Goal: Task Accomplishment & Management: Complete application form

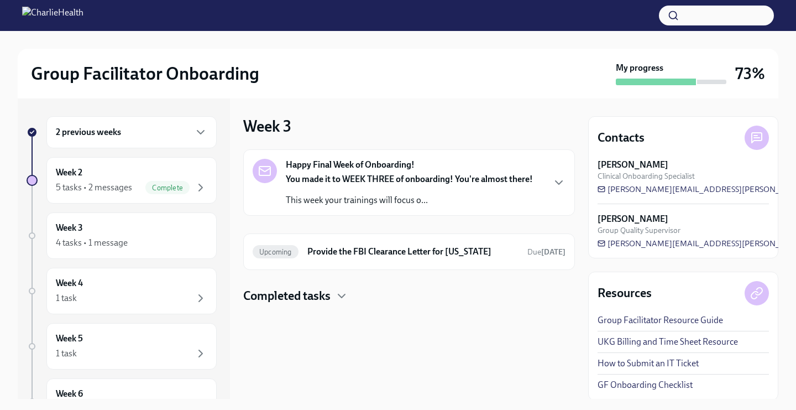
click at [373, 179] on strong "You made it to WEEK THREE of onboarding! You're almost there!" at bounding box center [409, 179] width 247 height 11
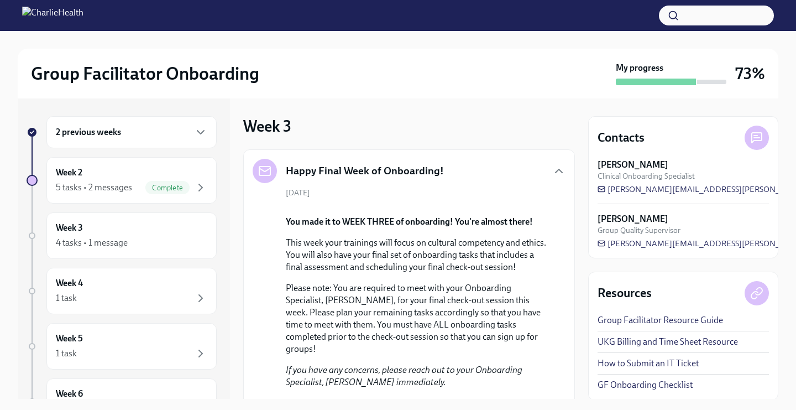
click at [150, 141] on div "2 previous weeks" at bounding box center [131, 132] width 170 height 32
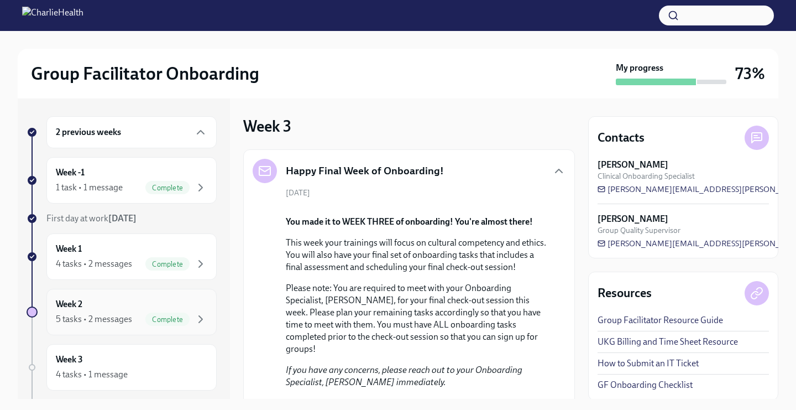
scroll to position [85, 0]
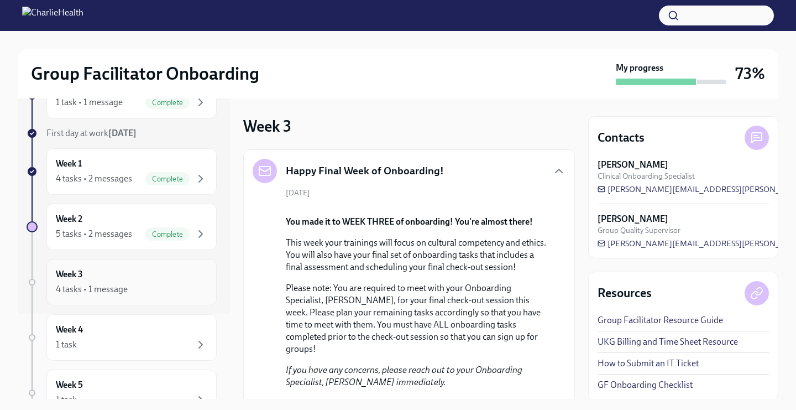
click at [143, 291] on div "4 tasks • 1 message" at bounding box center [132, 289] width 152 height 13
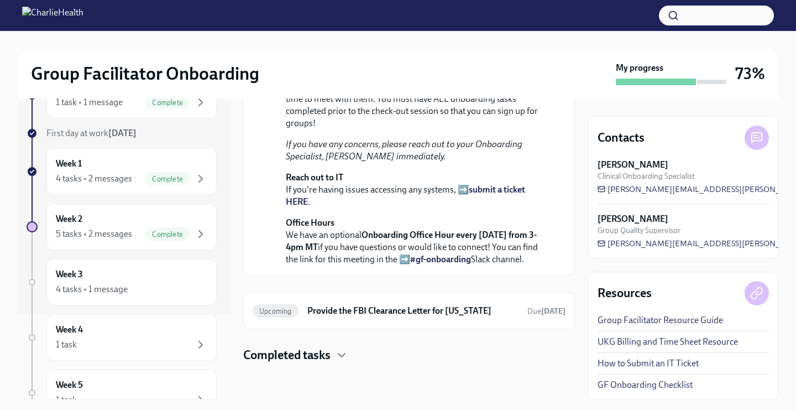
scroll to position [361, 0]
click at [272, 357] on h4 "Completed tasks" at bounding box center [286, 355] width 87 height 17
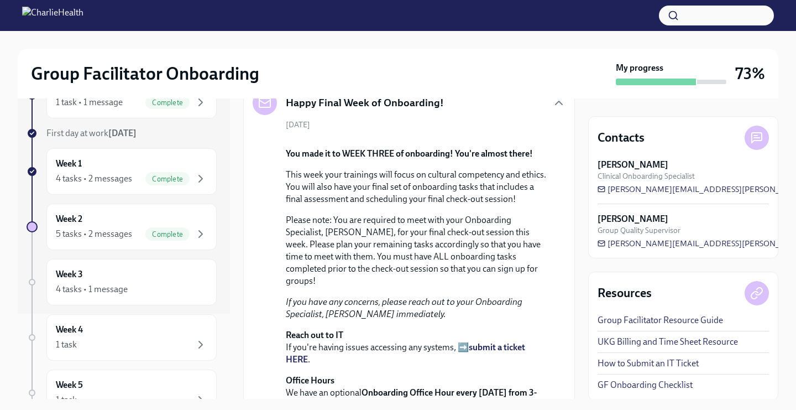
scroll to position [67, 0]
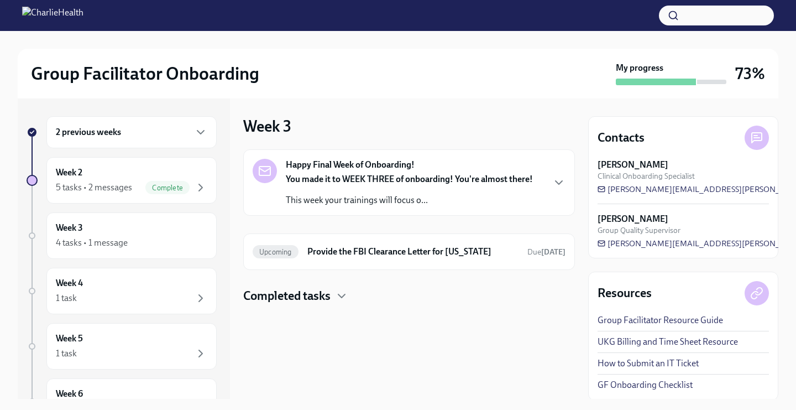
click at [83, 127] on h6 "2 previous weeks" at bounding box center [88, 132] width 65 height 12
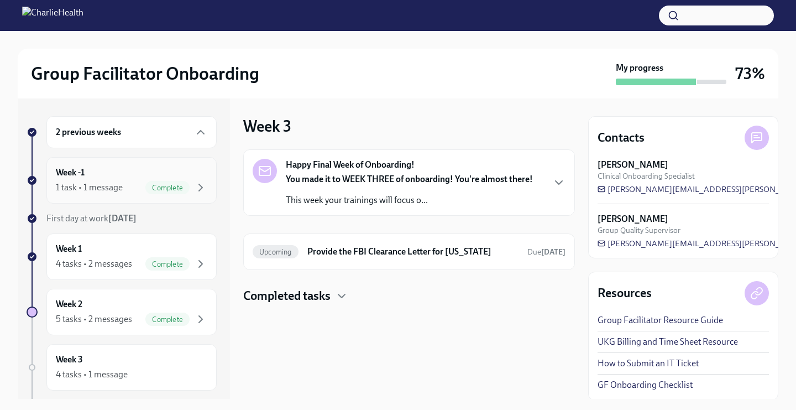
click at [133, 166] on div "Week -1 1 task • 1 message Complete" at bounding box center [132, 180] width 152 height 28
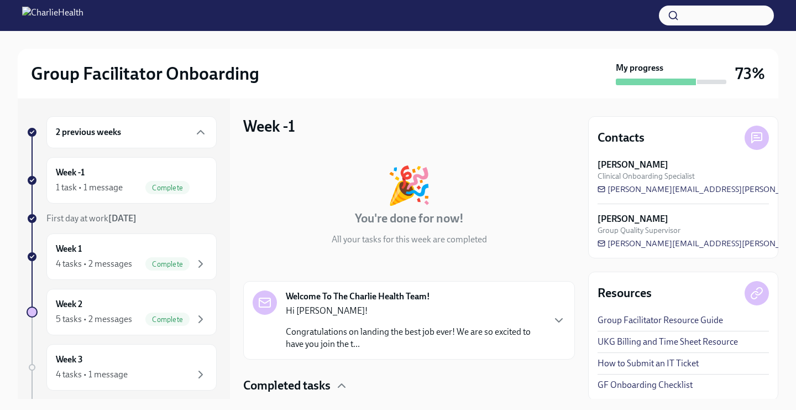
scroll to position [76, 0]
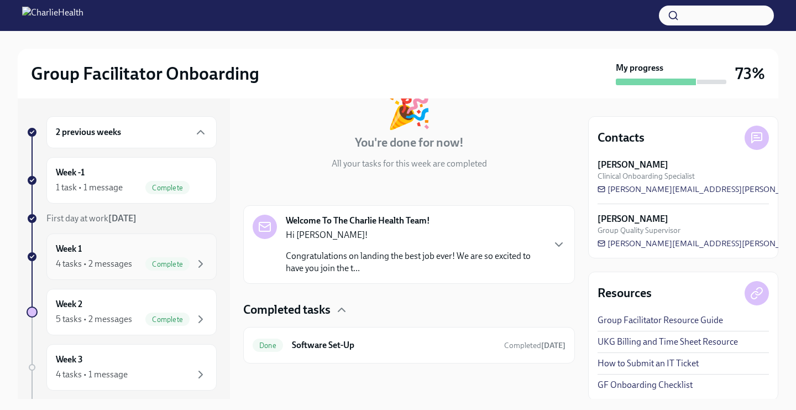
click at [154, 254] on div "Week 1 4 tasks • 2 messages Complete" at bounding box center [132, 257] width 152 height 28
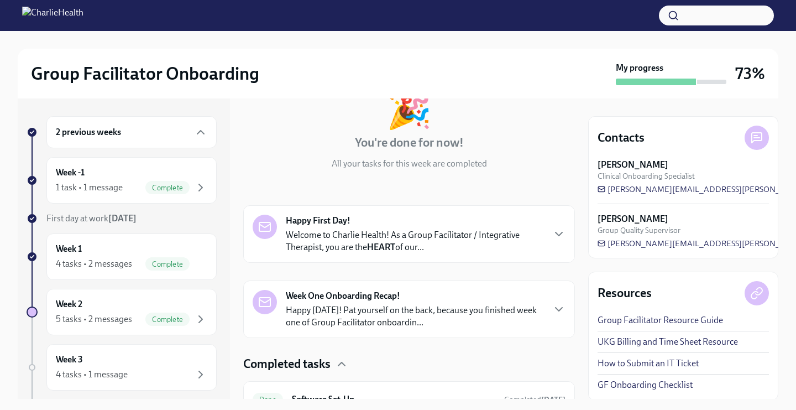
click at [523, 137] on div "🎉 You're done for now! All your tasks for this week are completed" at bounding box center [409, 130] width 332 height 79
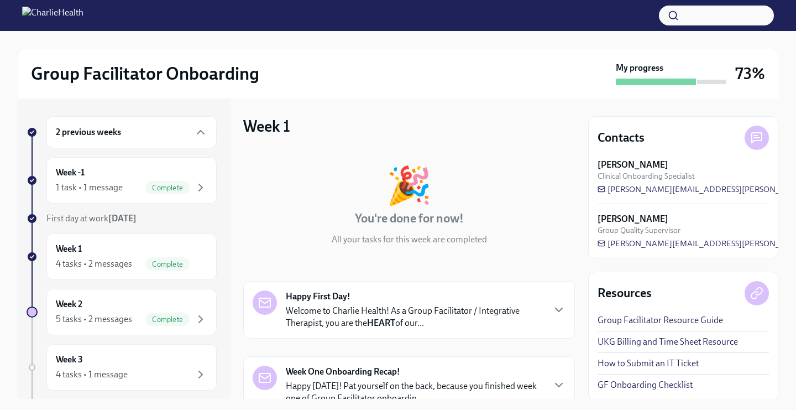
click at [744, 80] on h3 "73%" at bounding box center [751, 74] width 30 height 20
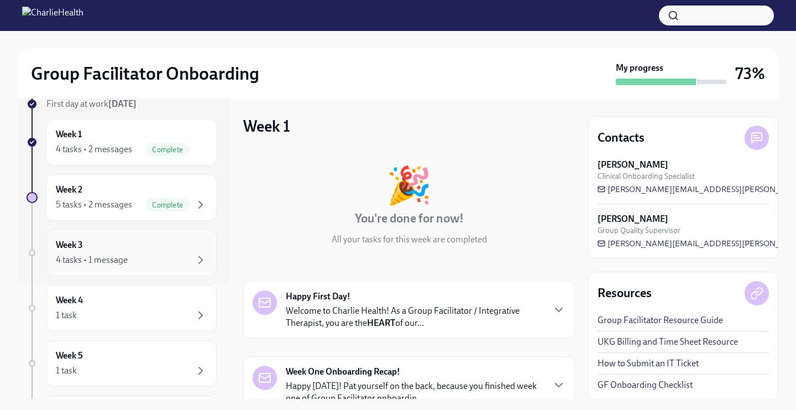
scroll to position [111, 0]
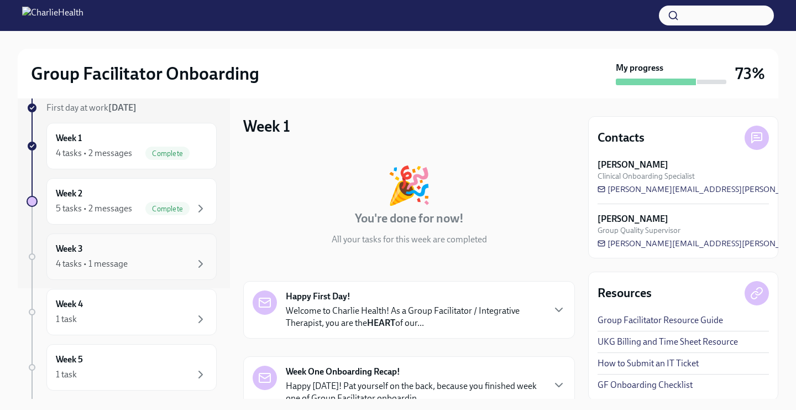
click at [132, 248] on div "Week 3 4 tasks • 1 message" at bounding box center [132, 257] width 152 height 28
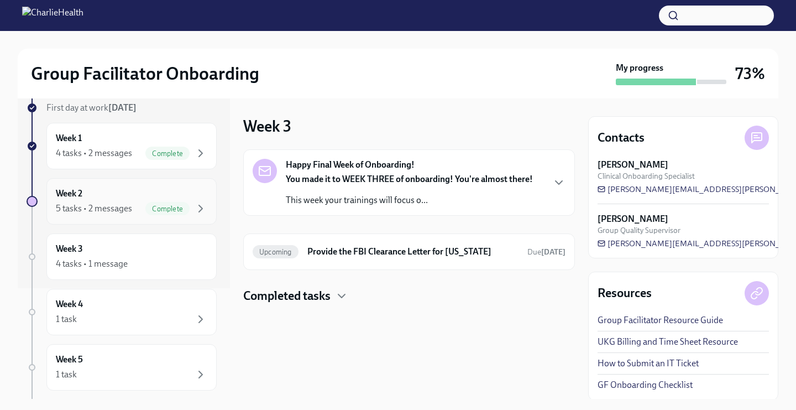
click at [148, 202] on div "Complete" at bounding box center [176, 208] width 62 height 13
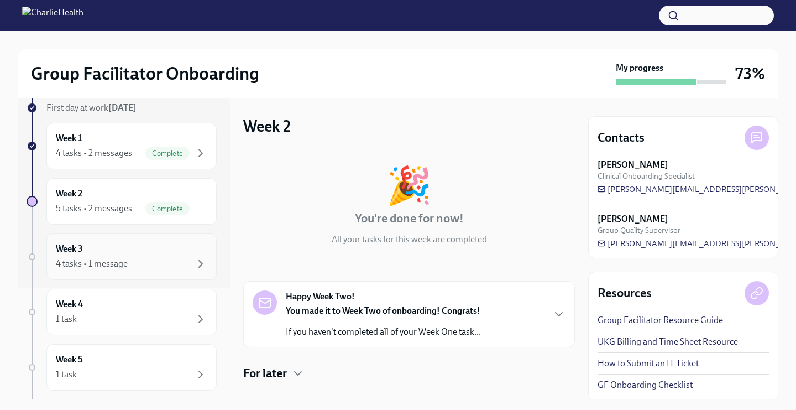
click at [109, 241] on div "Week 3 4 tasks • 1 message" at bounding box center [131, 256] width 170 height 46
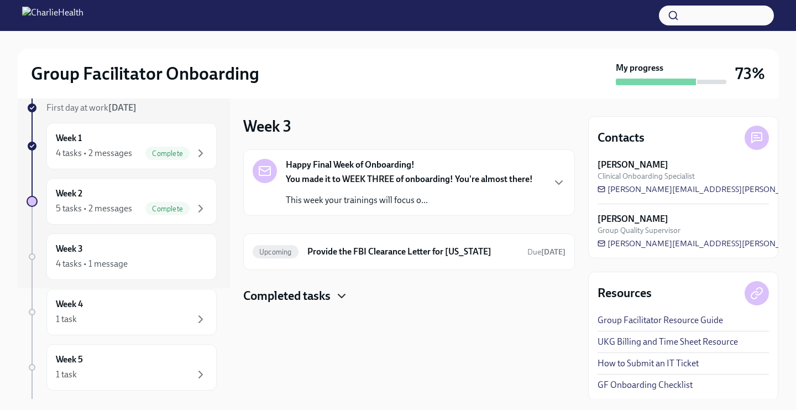
click at [342, 295] on icon "button" at bounding box center [341, 295] width 13 height 13
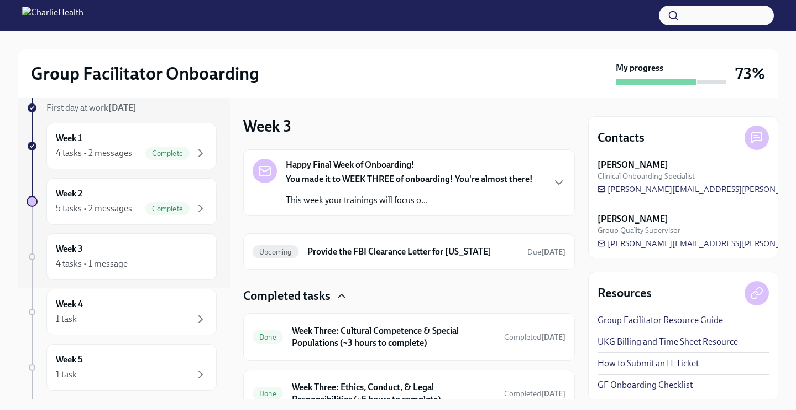
click at [425, 162] on div "Happy Final Week of Onboarding! You made it to WEEK THREE of onboarding! You're…" at bounding box center [409, 183] width 247 height 48
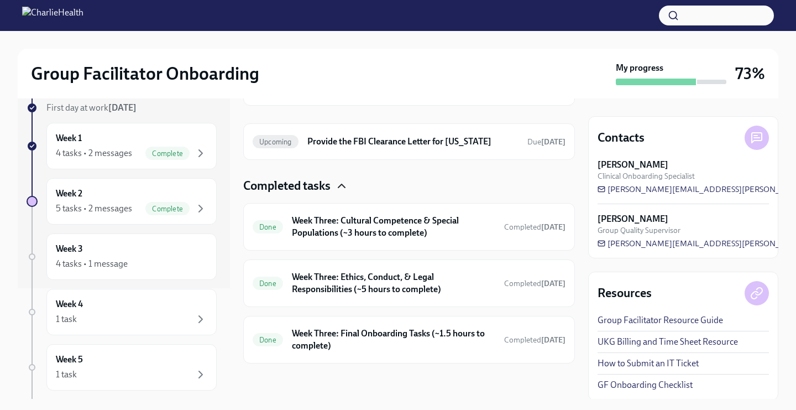
scroll to position [530, 0]
click at [396, 324] on div "Done Week Three: Final Onboarding Tasks (~1.5 hours to complete) Completed yest…" at bounding box center [409, 340] width 332 height 48
click at [396, 338] on h6 "Week Three: Final Onboarding Tasks (~1.5 hours to complete)" at bounding box center [394, 339] width 204 height 24
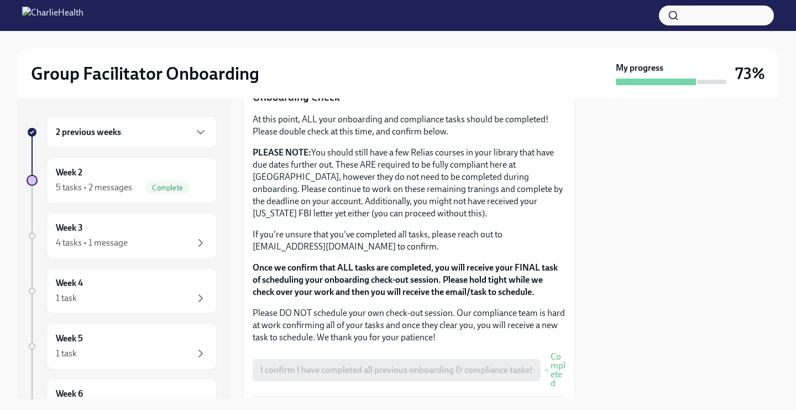
scroll to position [961, 0]
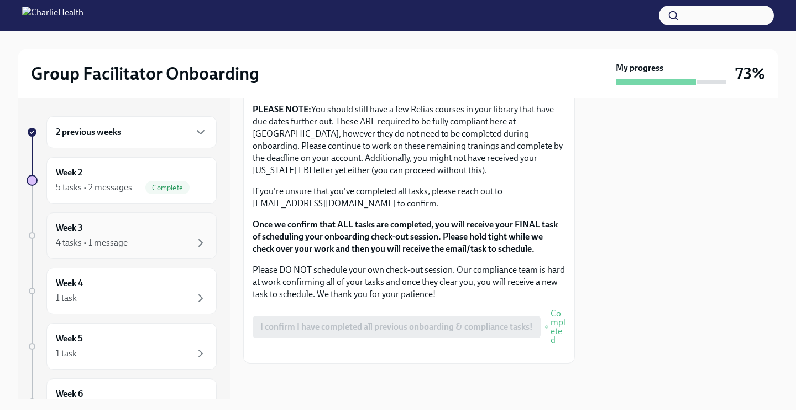
click at [177, 232] on div "Week 3 4 tasks • 1 message" at bounding box center [132, 236] width 152 height 28
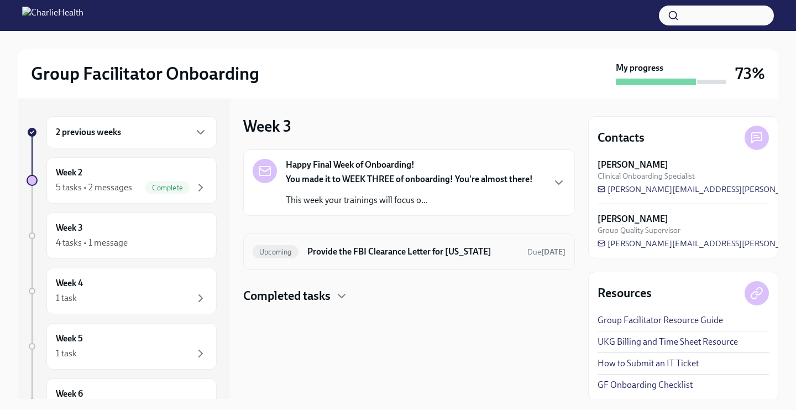
click at [385, 258] on div "Upcoming Provide the FBI Clearance Letter for Pennsylvania Due Oct 21st" at bounding box center [409, 252] width 313 height 18
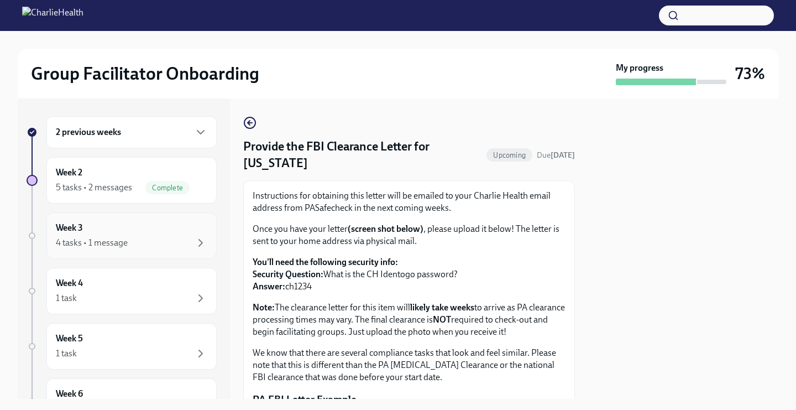
click at [142, 238] on div "4 tasks • 1 message" at bounding box center [132, 242] width 152 height 13
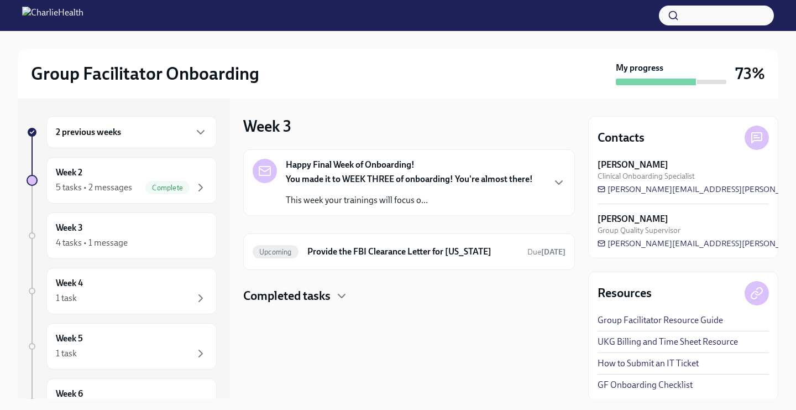
click at [381, 174] on strong "You made it to WEEK THREE of onboarding! You're almost there!" at bounding box center [409, 179] width 247 height 11
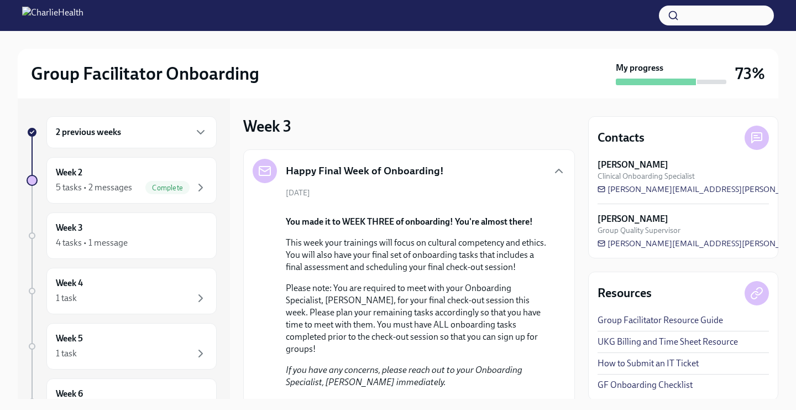
scroll to position [361, 0]
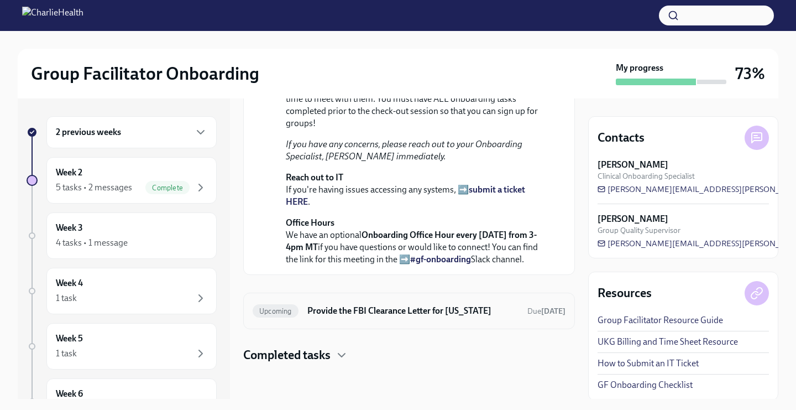
click at [400, 304] on div "Upcoming Provide the FBI Clearance Letter for Pennsylvania Due Oct 21st" at bounding box center [409, 311] width 313 height 18
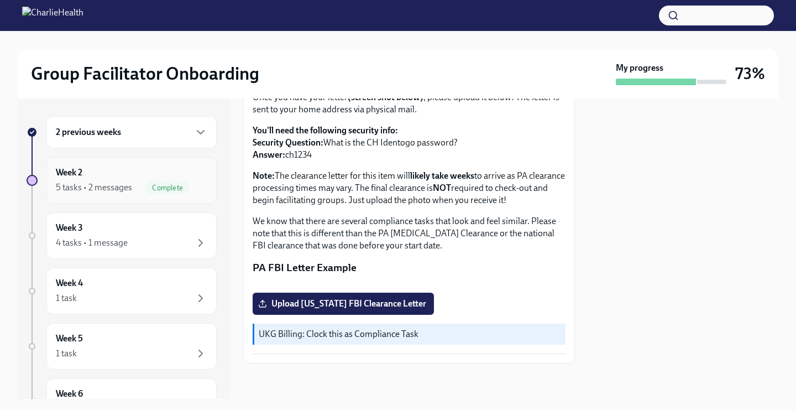
click at [139, 176] on div "Week 2 5 tasks • 2 messages Complete" at bounding box center [132, 180] width 152 height 28
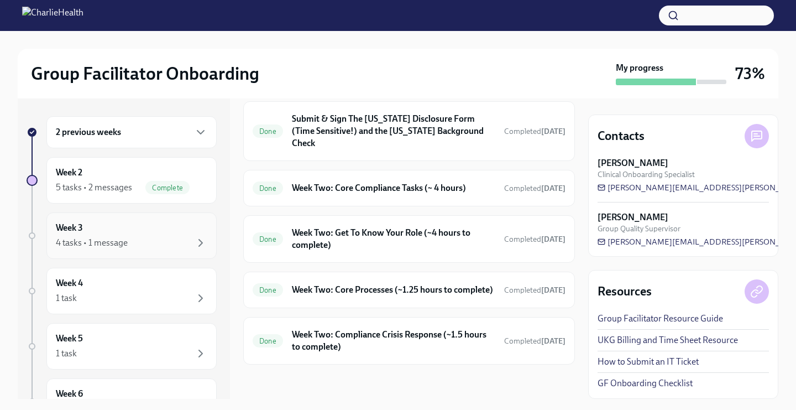
scroll to position [91, 0]
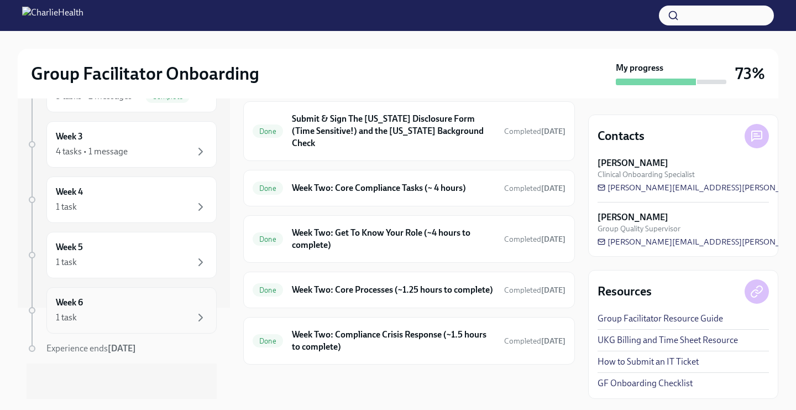
click at [134, 306] on div "Week 6 1 task" at bounding box center [132, 310] width 152 height 28
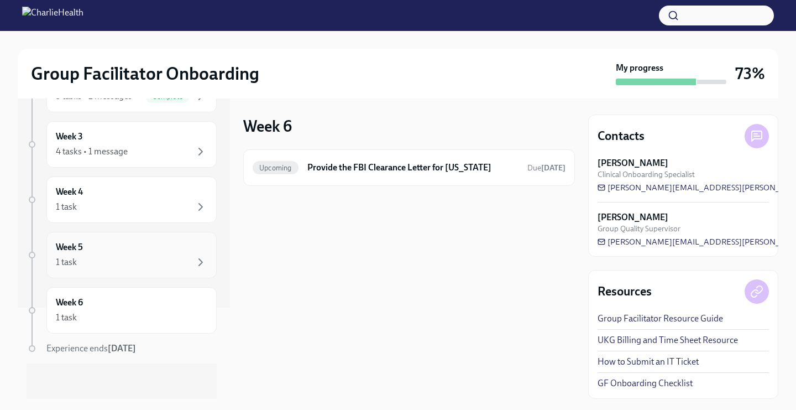
click at [133, 264] on div "1 task" at bounding box center [132, 262] width 152 height 13
click at [112, 201] on div "1 task" at bounding box center [132, 206] width 152 height 13
click at [105, 139] on div "Week 3 4 tasks • 1 message" at bounding box center [132, 145] width 152 height 28
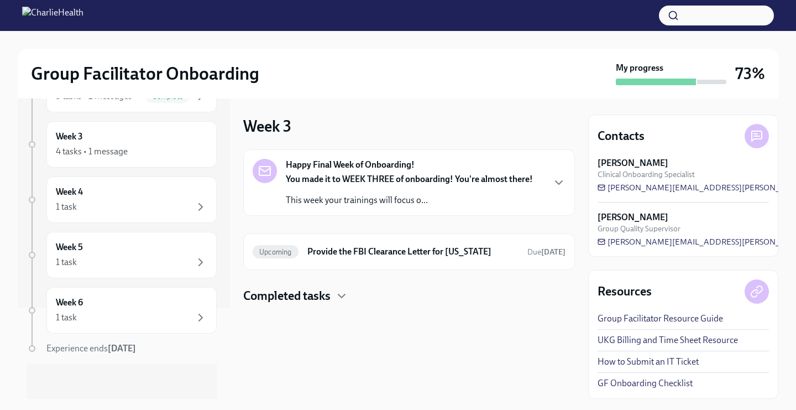
click at [367, 178] on strong "You made it to WEEK THREE of onboarding! You're almost there!" at bounding box center [409, 179] width 247 height 11
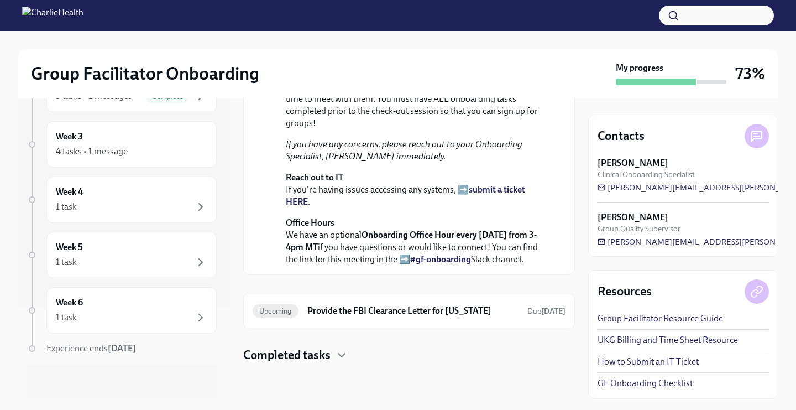
scroll to position [361, 0]
click at [342, 351] on icon "button" at bounding box center [341, 354] width 13 height 13
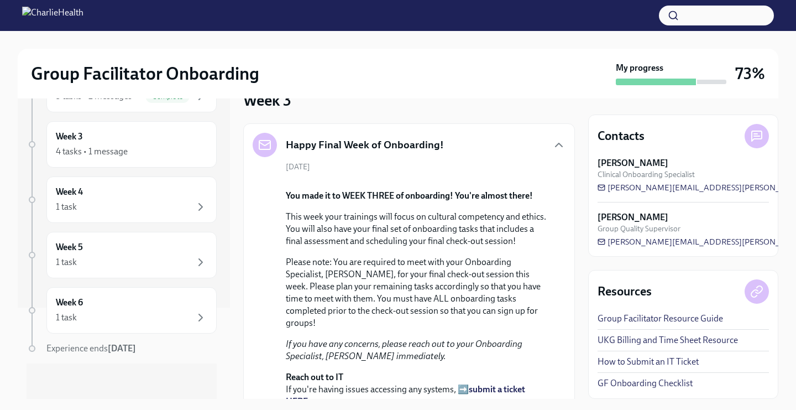
scroll to position [0, 0]
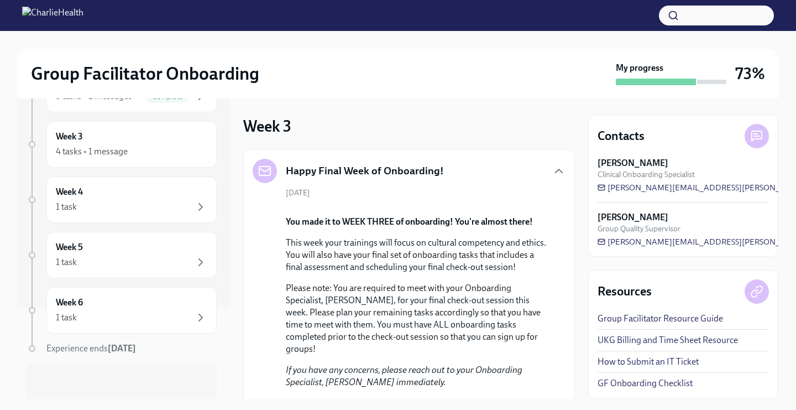
click at [465, 183] on div "Happy Final Week of Onboarding! September 29th You made it to WEEK THREE of onb…" at bounding box center [409, 325] width 313 height 332
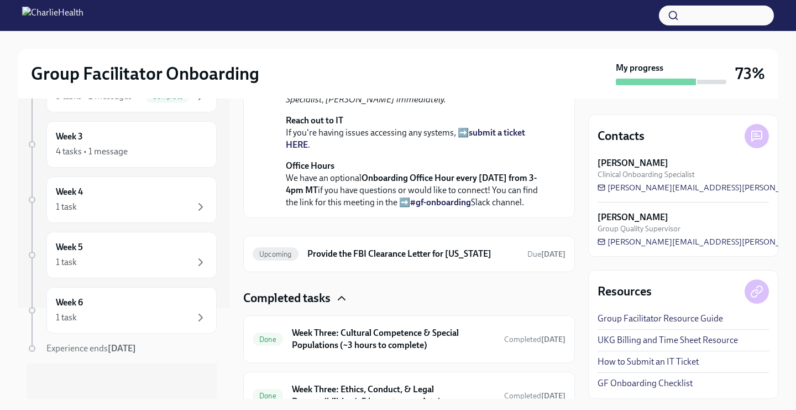
scroll to position [445, 0]
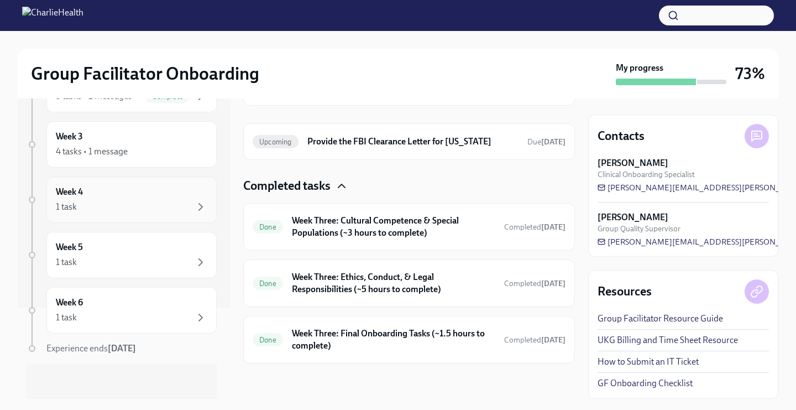
click at [126, 198] on div "Week 4 1 task" at bounding box center [132, 200] width 152 height 28
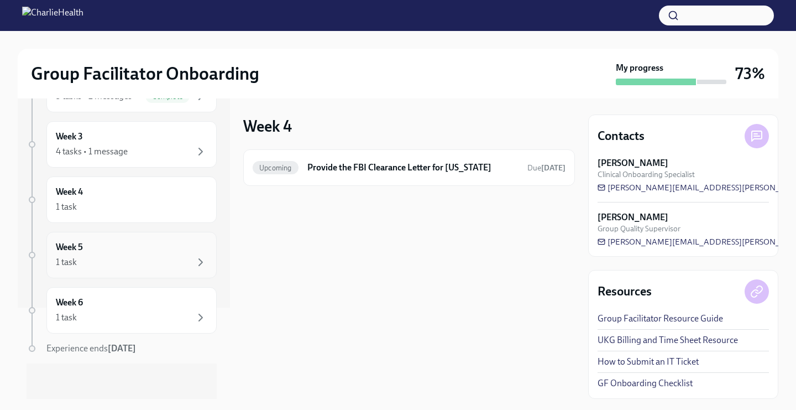
click at [141, 258] on div "1 task" at bounding box center [132, 262] width 152 height 13
click at [145, 304] on div "Week 6 1 task" at bounding box center [132, 310] width 152 height 28
click at [147, 145] on div "4 tasks • 1 message" at bounding box center [132, 151] width 152 height 13
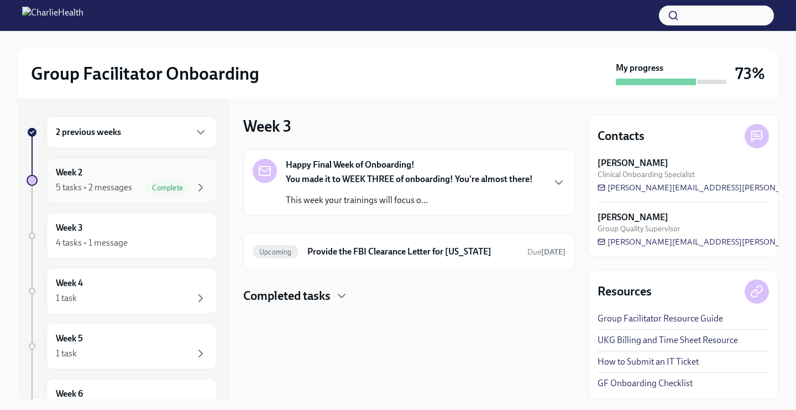
click at [131, 190] on div "5 tasks • 2 messages" at bounding box center [94, 187] width 76 height 12
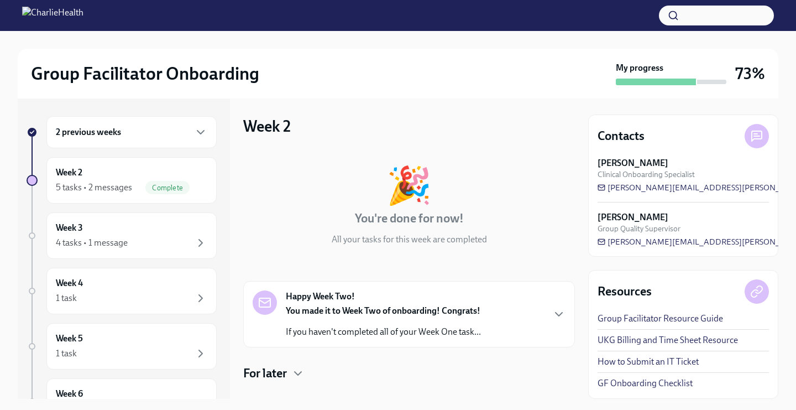
scroll to position [324, 0]
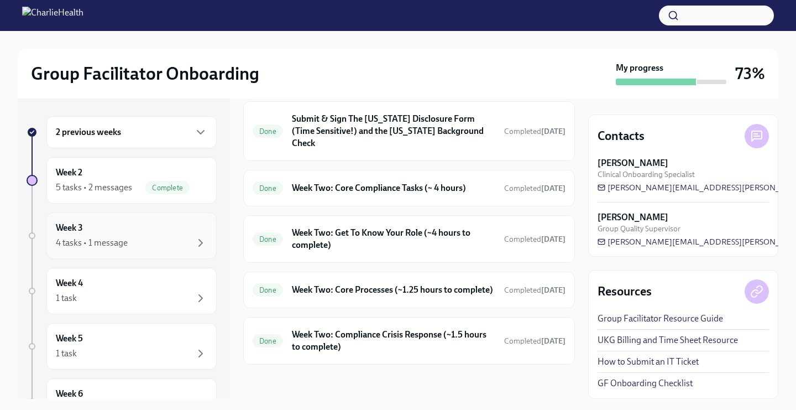
click at [154, 238] on div "4 tasks • 1 message" at bounding box center [132, 242] width 152 height 13
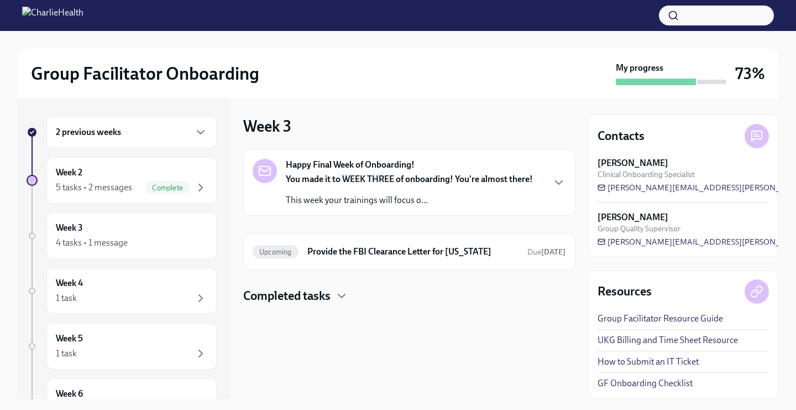
click at [154, 143] on div "2 previous weeks" at bounding box center [131, 132] width 170 height 32
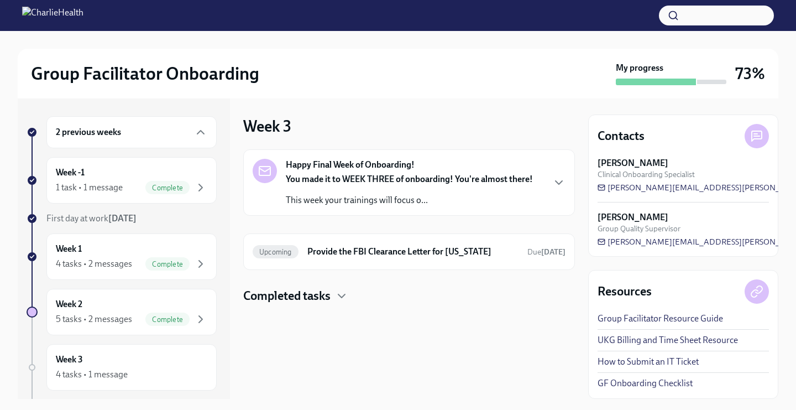
click at [164, 131] on div "2 previous weeks" at bounding box center [132, 132] width 152 height 13
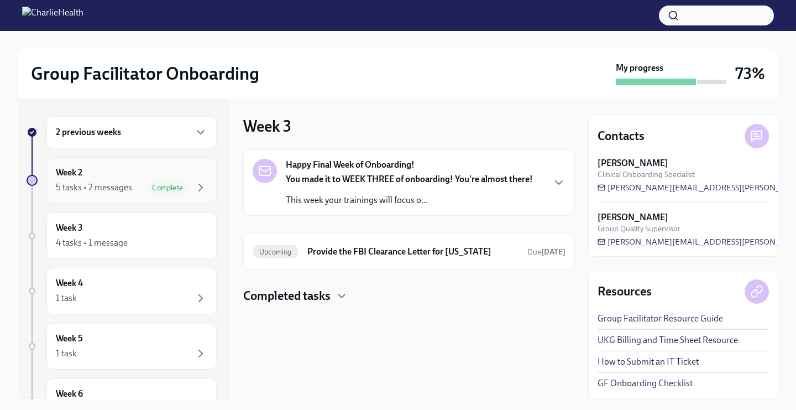
click at [163, 184] on span "Complete" at bounding box center [167, 188] width 44 height 8
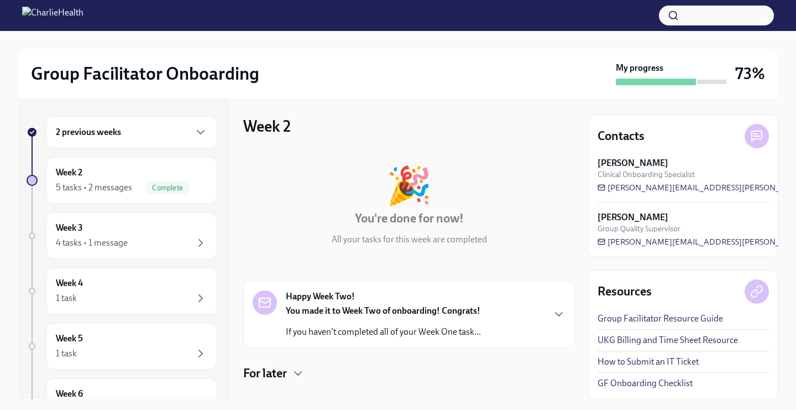
click at [166, 139] on div "2 previous weeks" at bounding box center [131, 132] width 170 height 32
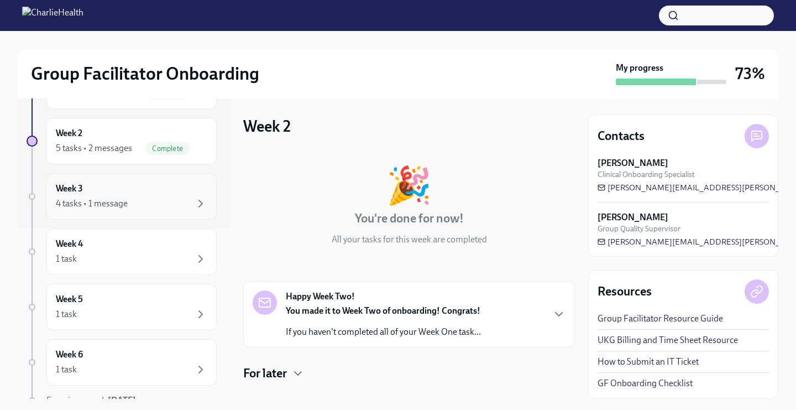
scroll to position [139, 0]
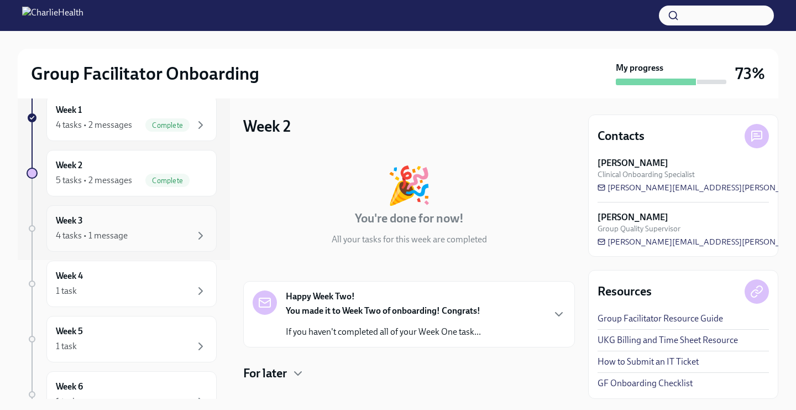
click at [157, 236] on div "4 tasks • 1 message" at bounding box center [132, 235] width 152 height 13
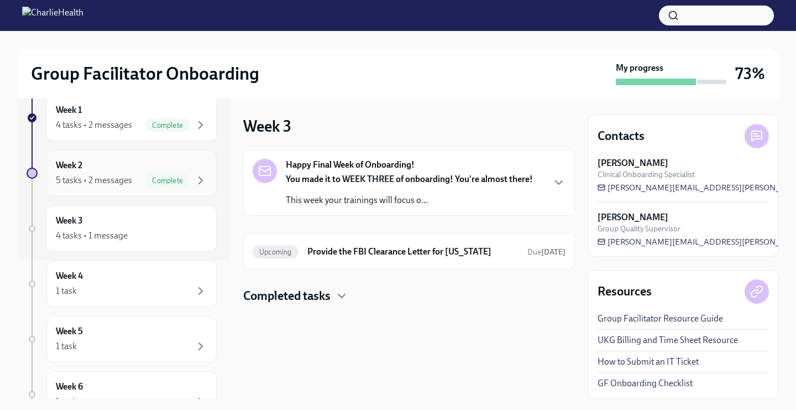
click at [160, 175] on div "Complete" at bounding box center [167, 180] width 44 height 13
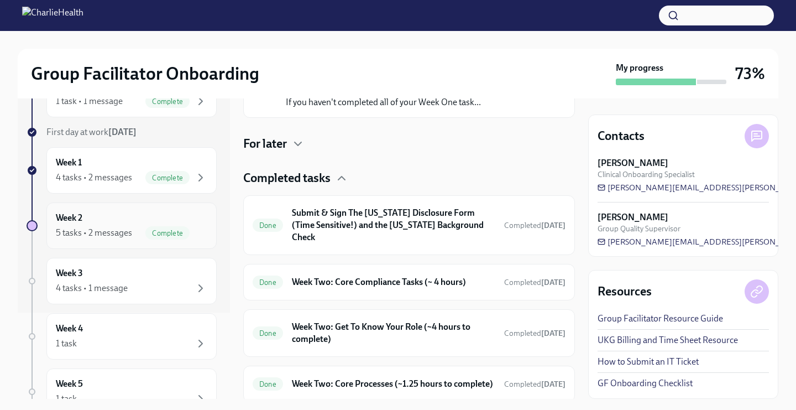
scroll to position [117, 0]
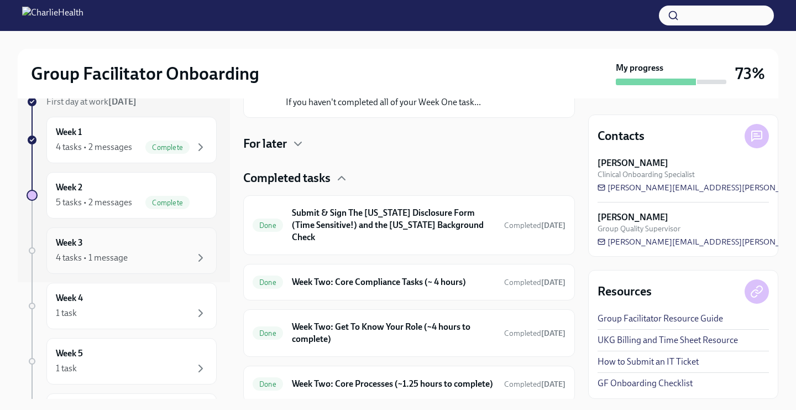
click at [131, 246] on div "Week 3 4 tasks • 1 message" at bounding box center [132, 251] width 152 height 28
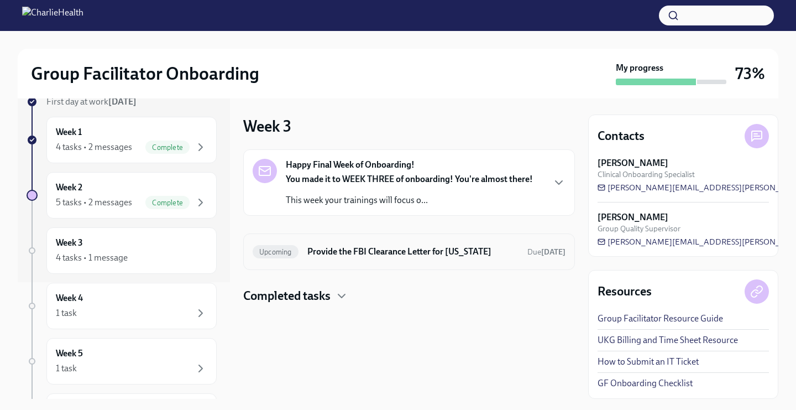
click at [357, 265] on div "Upcoming Provide the FBI Clearance Letter for Pennsylvania Due Oct 21st" at bounding box center [409, 251] width 332 height 37
click at [352, 249] on h6 "Provide the FBI Clearance Letter for [US_STATE]" at bounding box center [412, 252] width 211 height 12
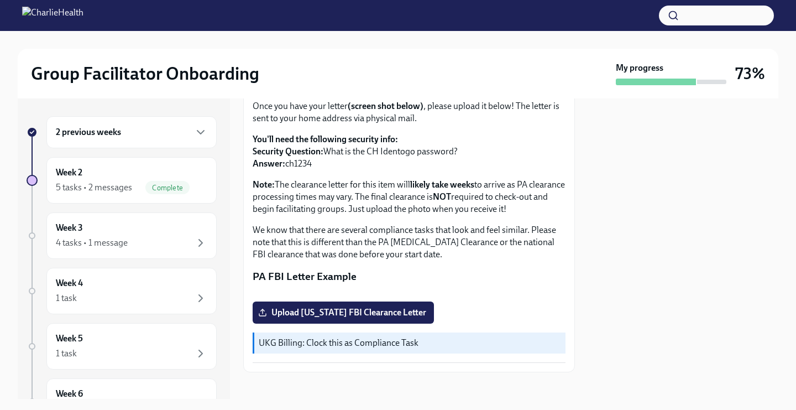
scroll to position [236, 0]
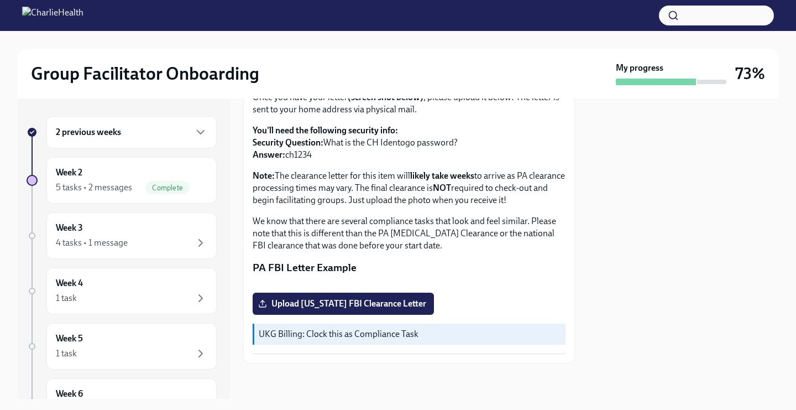
click at [327, 284] on button "Zoom image" at bounding box center [409, 284] width 313 height 0
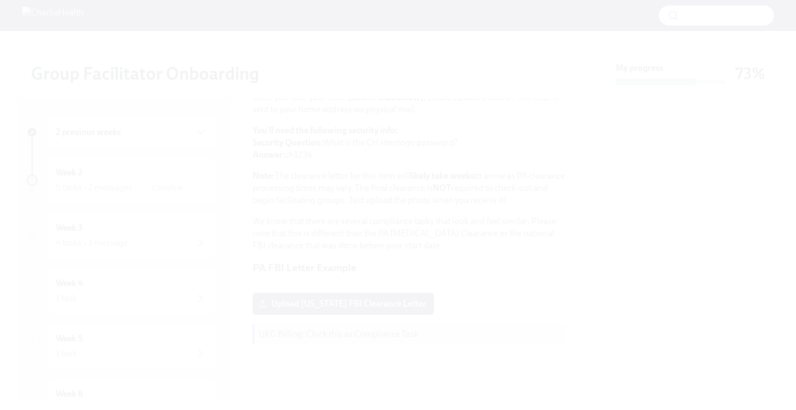
click at [317, 202] on button "Unzoom image" at bounding box center [398, 205] width 796 height 410
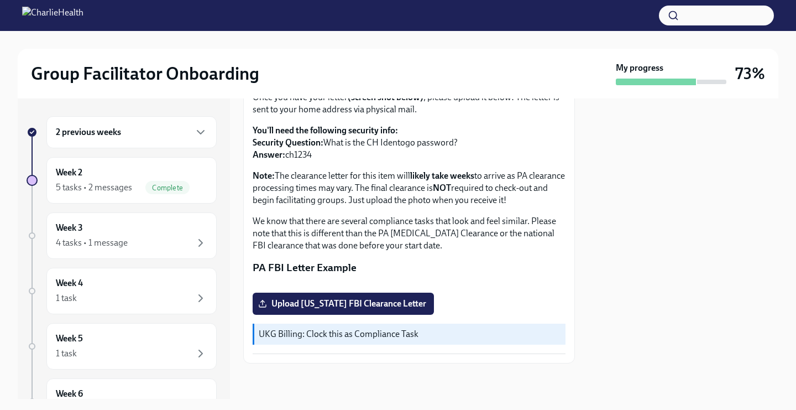
click at [312, 329] on p "UKG Billing: Clock this as Compliance Task" at bounding box center [410, 334] width 303 height 12
click at [296, 304] on span "Upload Pennsylvania FBI Clearance Letter" at bounding box center [343, 303] width 166 height 11
click at [0, 0] on input "Upload Pennsylvania FBI Clearance Letter" at bounding box center [0, 0] width 0 height 0
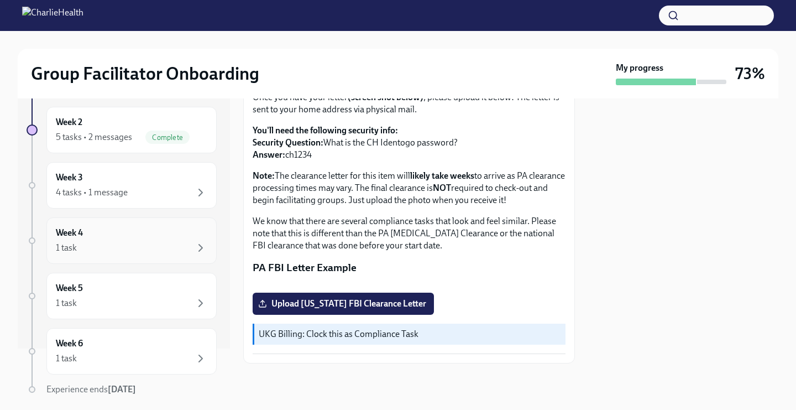
scroll to position [34, 0]
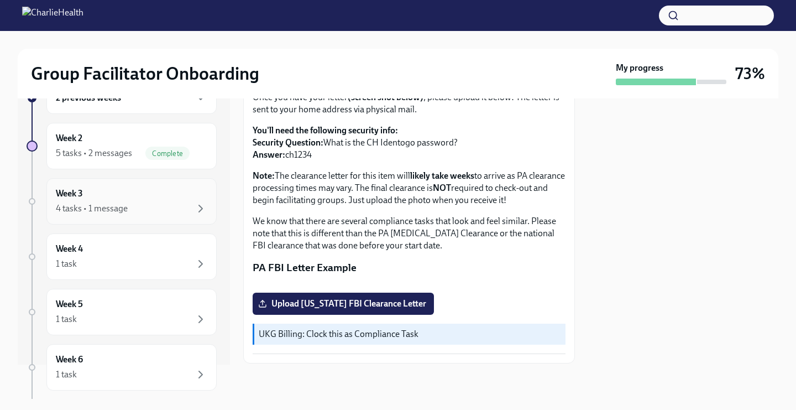
click at [184, 218] on div "Week 3 4 tasks • 1 message" at bounding box center [131, 201] width 170 height 46
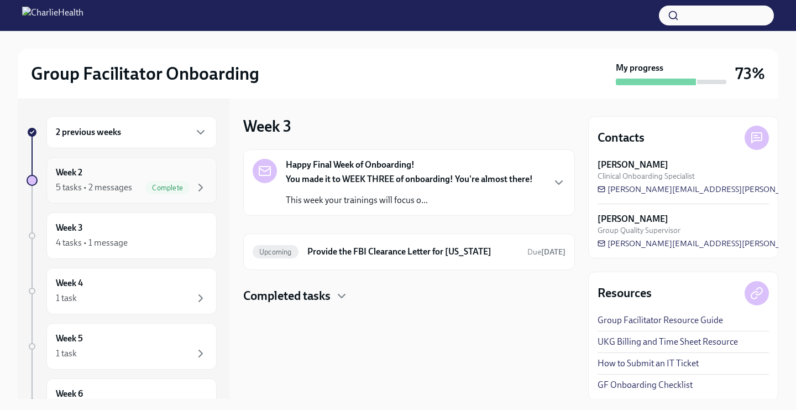
click at [134, 187] on div "5 tasks • 2 messages Complete" at bounding box center [132, 187] width 152 height 13
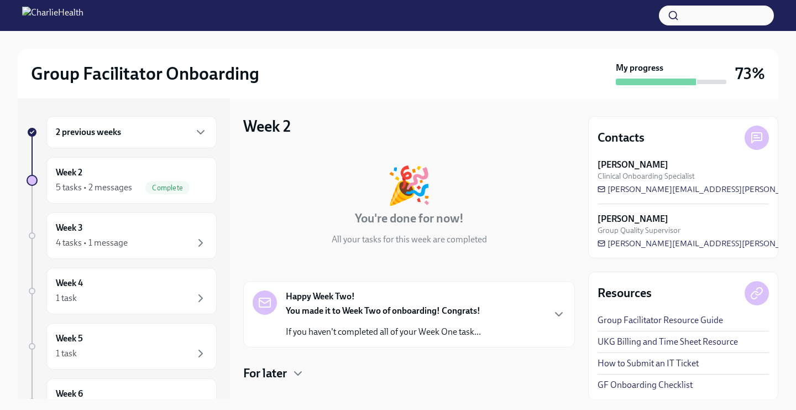
click at [330, 298] on strong "Happy Week Two!" at bounding box center [320, 296] width 69 height 12
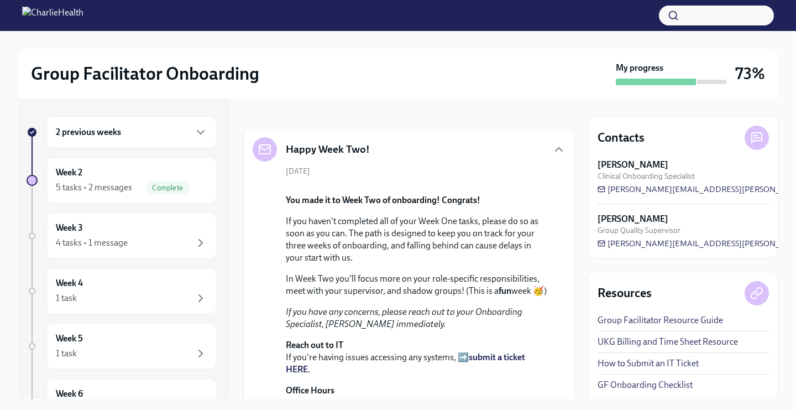
scroll to position [690, 0]
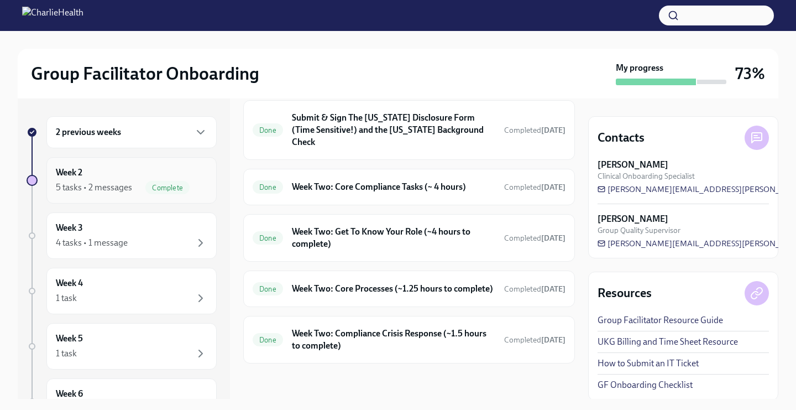
click at [165, 171] on div "Week 2 5 tasks • 2 messages Complete" at bounding box center [132, 180] width 152 height 28
click at [124, 177] on div "Week 2 5 tasks • 2 messages Complete" at bounding box center [132, 180] width 152 height 28
click at [156, 248] on div "4 tasks • 1 message" at bounding box center [132, 242] width 152 height 13
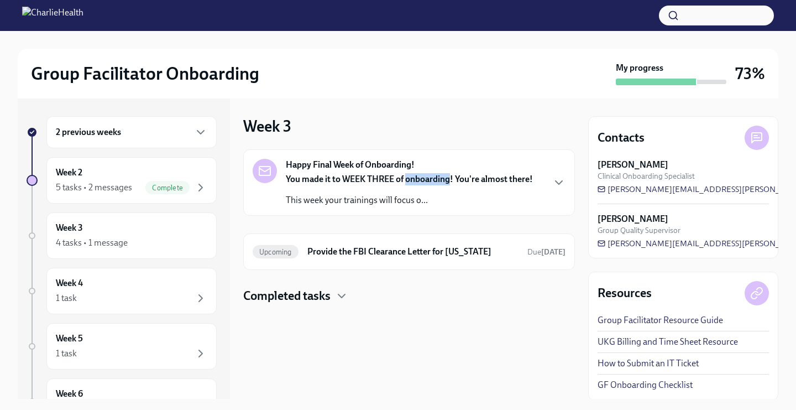
click at [445, 178] on strong "You made it to WEEK THREE of onboarding! You're almost there!" at bounding box center [409, 179] width 247 height 11
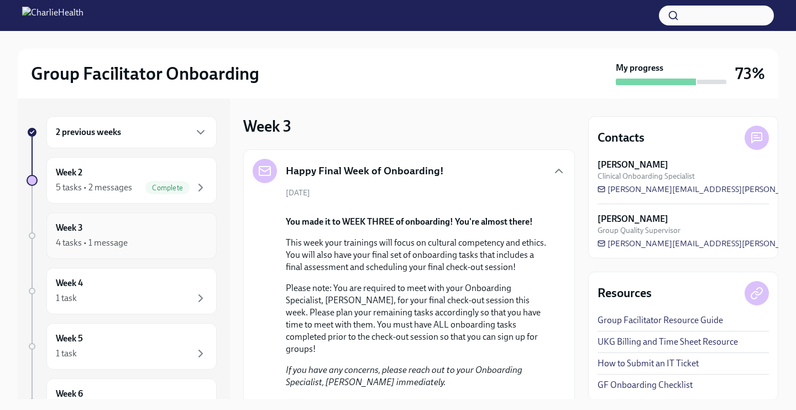
click at [166, 232] on div "Week 3 4 tasks • 1 message" at bounding box center [132, 236] width 152 height 28
click at [135, 169] on div "Week 2 5 tasks • 2 messages Complete" at bounding box center [132, 180] width 152 height 28
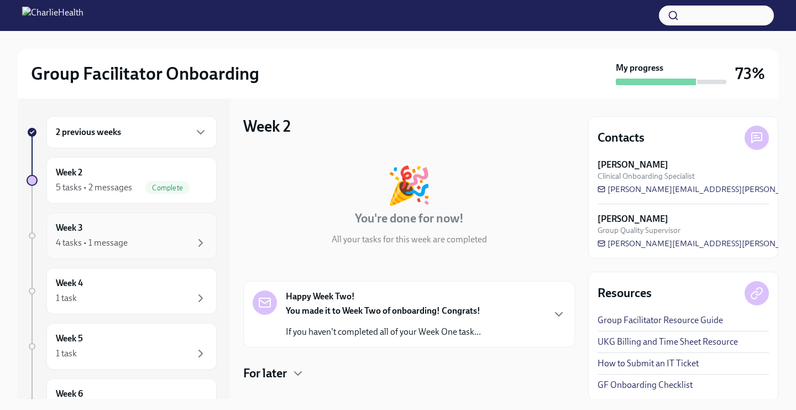
click at [166, 226] on div "Week 3 4 tasks • 1 message" at bounding box center [132, 236] width 152 height 28
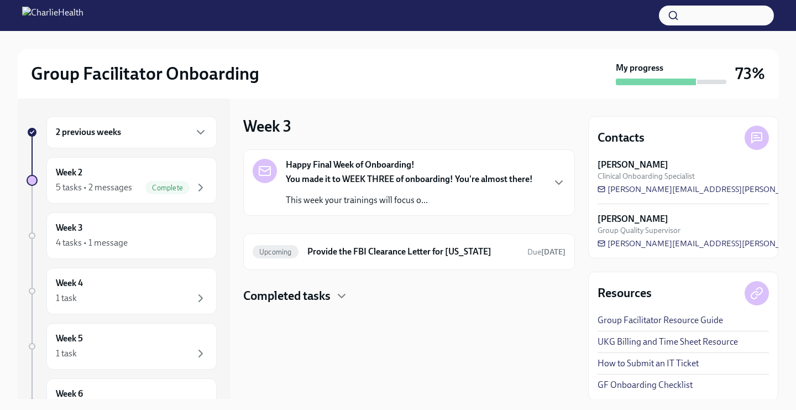
click at [180, 129] on div "2 previous weeks" at bounding box center [132, 132] width 152 height 13
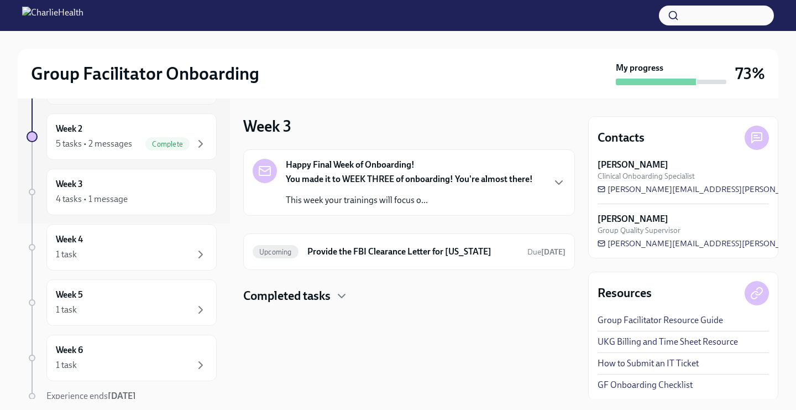
scroll to position [179, 0]
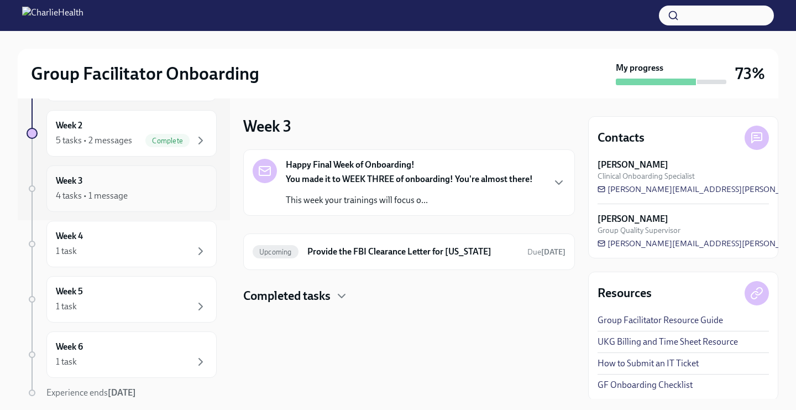
click at [170, 183] on div "Week 3 4 tasks • 1 message" at bounding box center [132, 189] width 152 height 28
click at [158, 127] on div "Week 2 5 tasks • 2 messages Complete" at bounding box center [132, 133] width 152 height 28
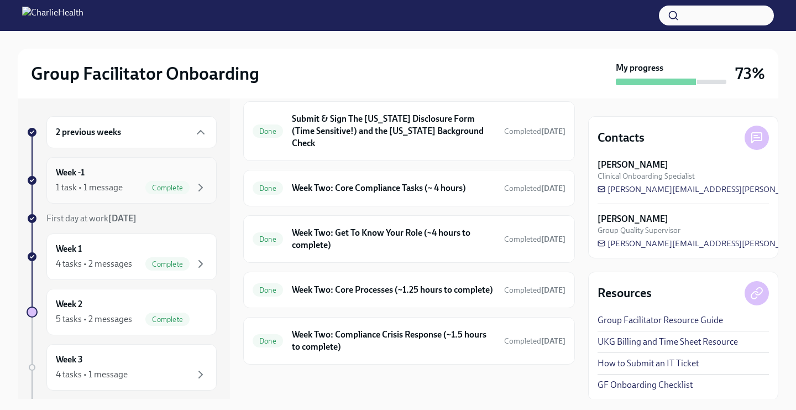
click at [145, 175] on div "Week -1 1 task • 1 message Complete" at bounding box center [132, 180] width 152 height 28
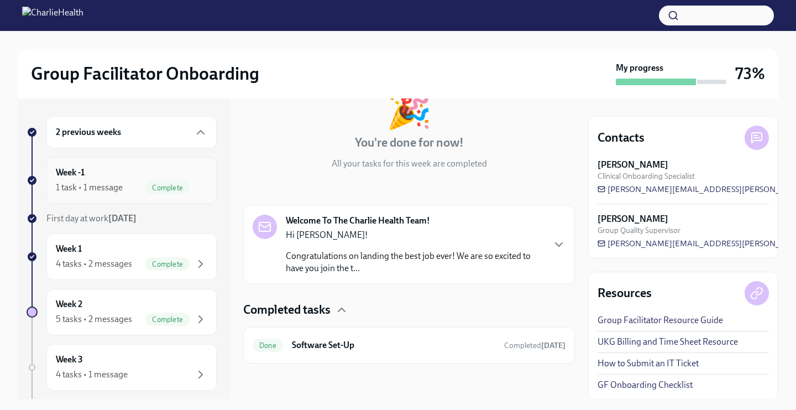
scroll to position [76, 0]
click at [171, 263] on span "Complete" at bounding box center [167, 264] width 44 height 8
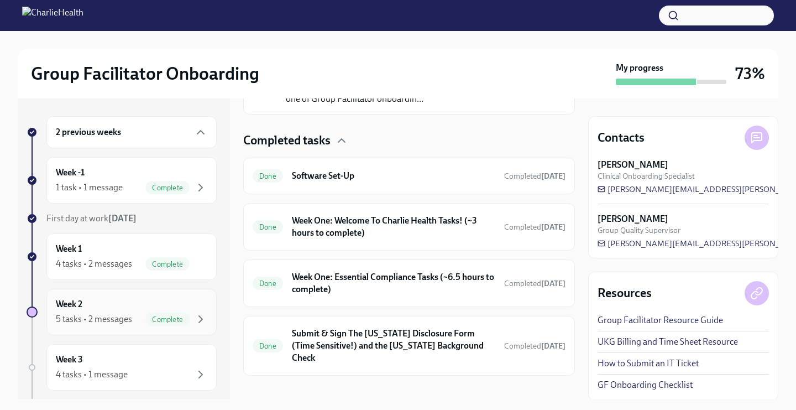
click at [184, 312] on div "Complete" at bounding box center [167, 318] width 44 height 13
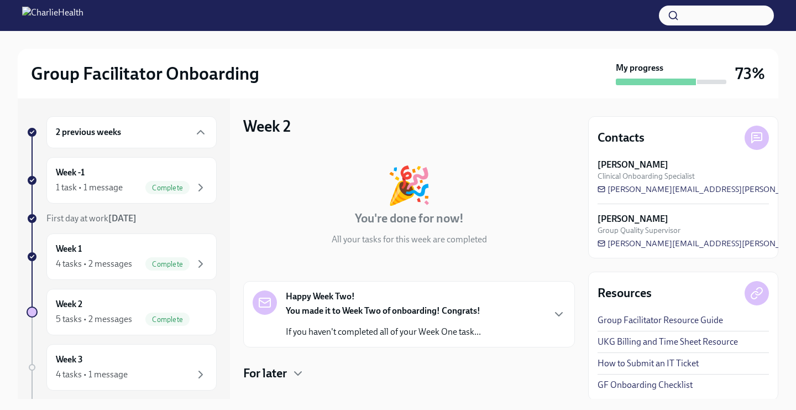
click at [406, 315] on strong "You made it to Week Two of onboarding! Congrats!" at bounding box center [383, 310] width 195 height 11
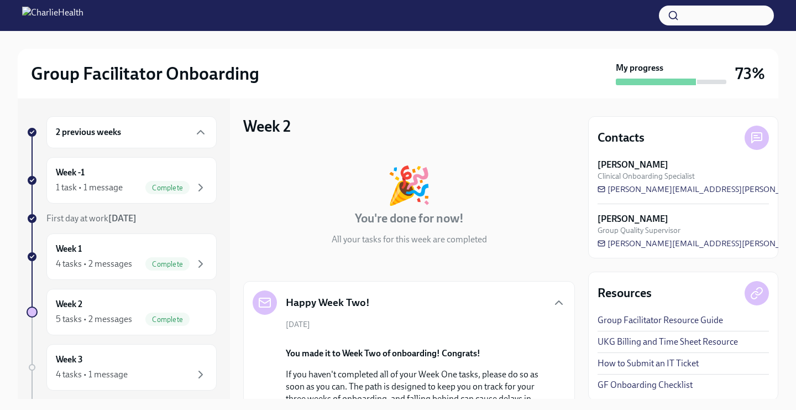
click at [463, 314] on div "Happy Week Two!" at bounding box center [409, 302] width 313 height 24
click at [549, 301] on div "Happy Week Two!" at bounding box center [409, 302] width 313 height 24
click at [561, 301] on icon "button" at bounding box center [558, 302] width 13 height 13
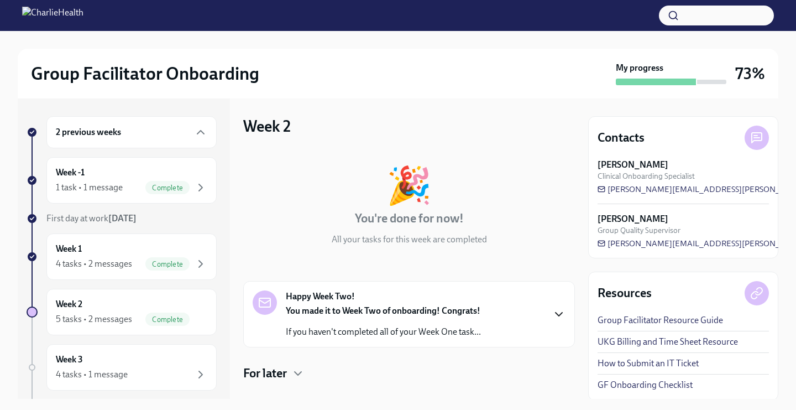
click at [446, 313] on strong "You made it to Week Two of onboarding! Congrats!" at bounding box center [383, 310] width 195 height 11
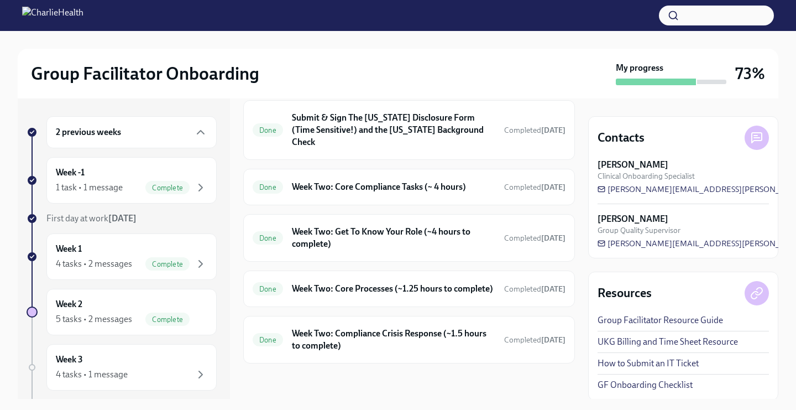
scroll to position [690, 0]
click at [102, 319] on div "5 tasks • 2 messages" at bounding box center [94, 319] width 76 height 12
click at [116, 361] on div "Week 3 4 tasks • 1 message" at bounding box center [132, 367] width 152 height 28
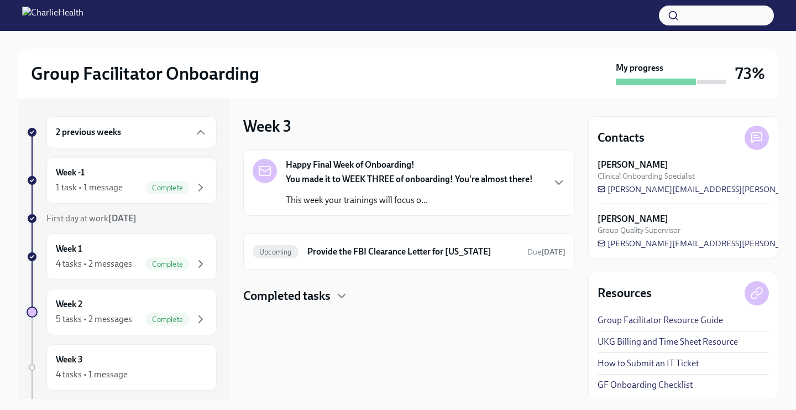
click at [352, 170] on strong "Happy Final Week of Onboarding!" at bounding box center [350, 165] width 129 height 12
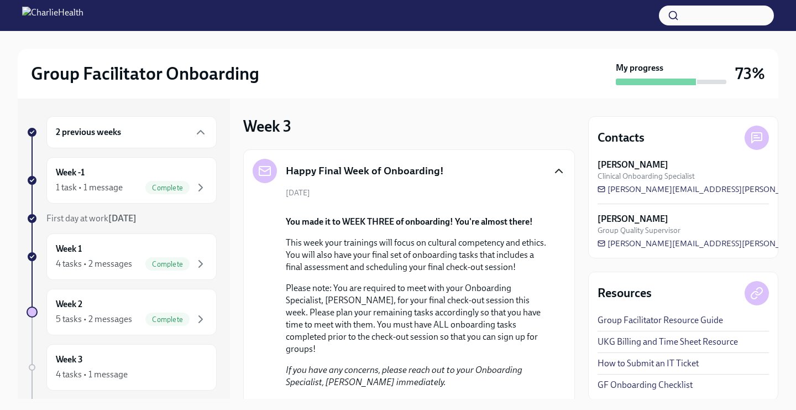
click at [556, 172] on icon "button" at bounding box center [559, 170] width 7 height 3
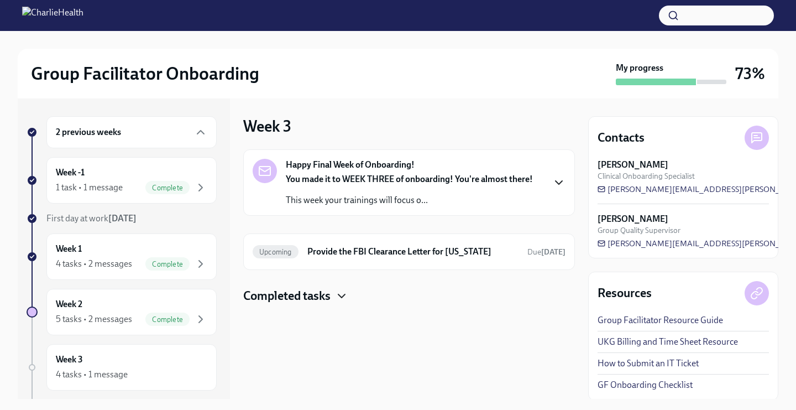
click at [344, 298] on icon "button" at bounding box center [341, 295] width 13 height 13
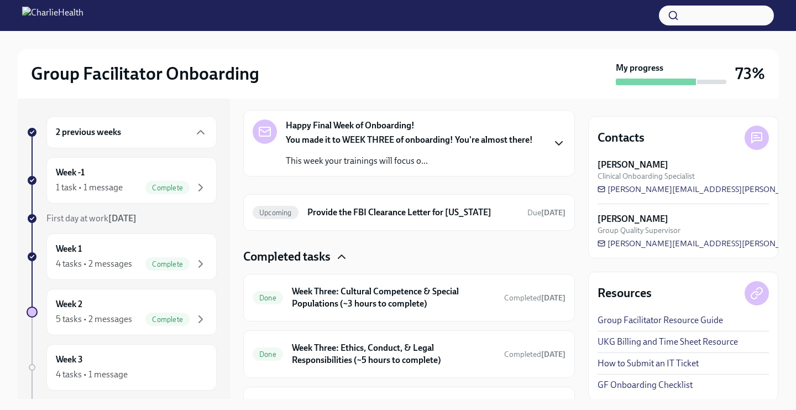
scroll to position [110, 0]
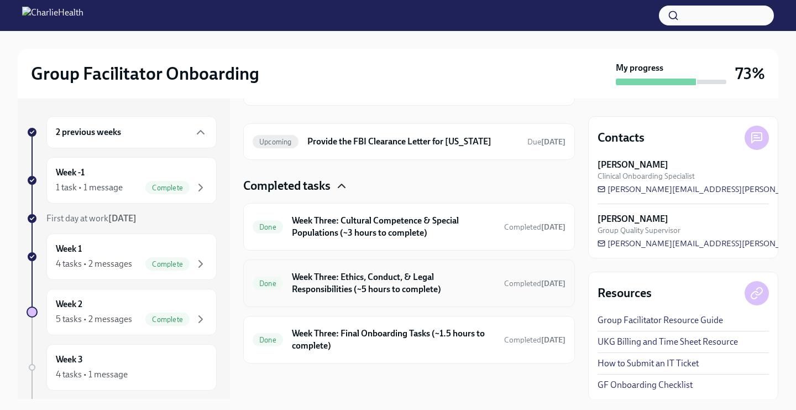
click at [382, 290] on h6 "Week Three: Ethics, Conduct, & Legal Responsibilities (~5 hours to complete)" at bounding box center [394, 283] width 204 height 24
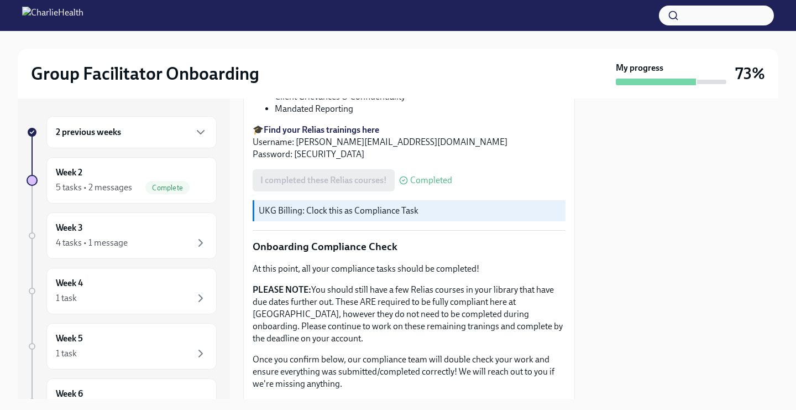
scroll to position [592, 0]
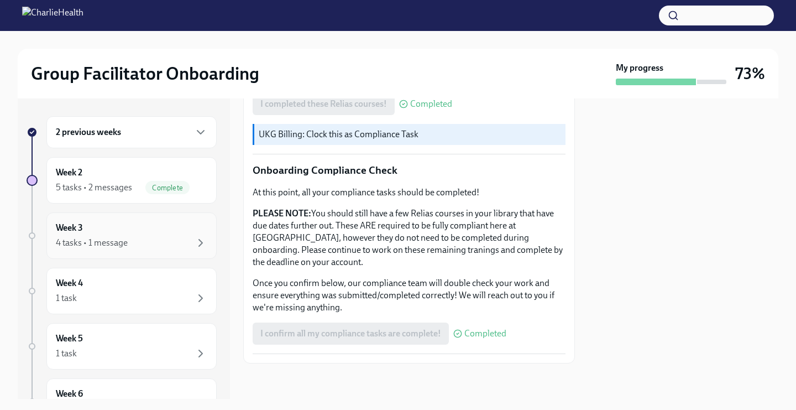
click at [177, 236] on div "4 tasks • 1 message" at bounding box center [132, 242] width 152 height 13
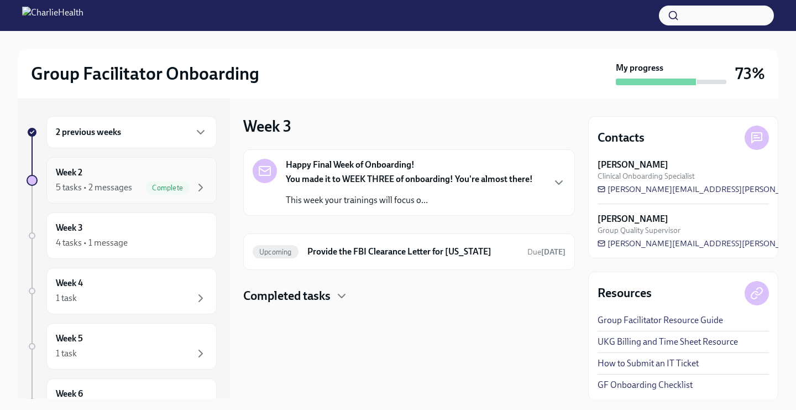
click at [128, 182] on div "5 tasks • 2 messages" at bounding box center [94, 187] width 76 height 12
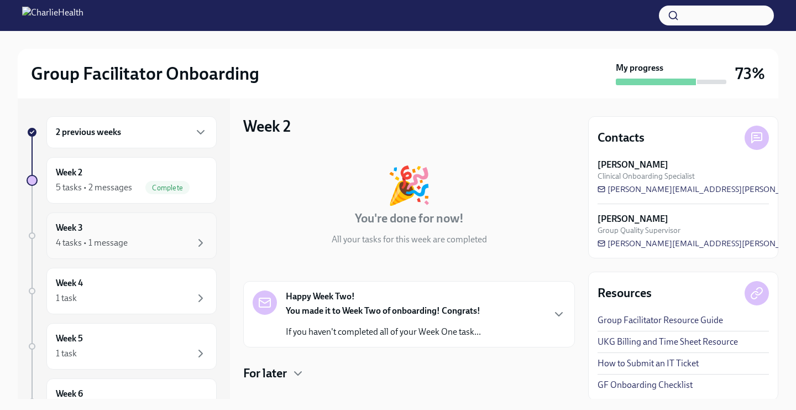
click at [150, 223] on div "Week 3 4 tasks • 1 message" at bounding box center [132, 236] width 152 height 28
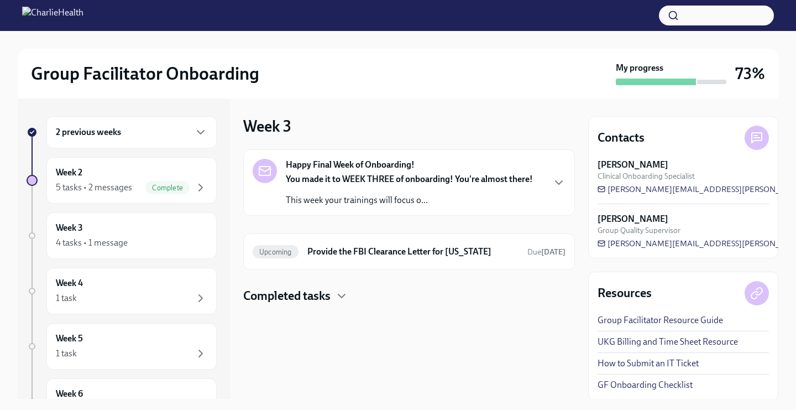
click at [645, 388] on link "GF Onboarding Checklist" at bounding box center [645, 385] width 95 height 12
